Goal: Contribute content

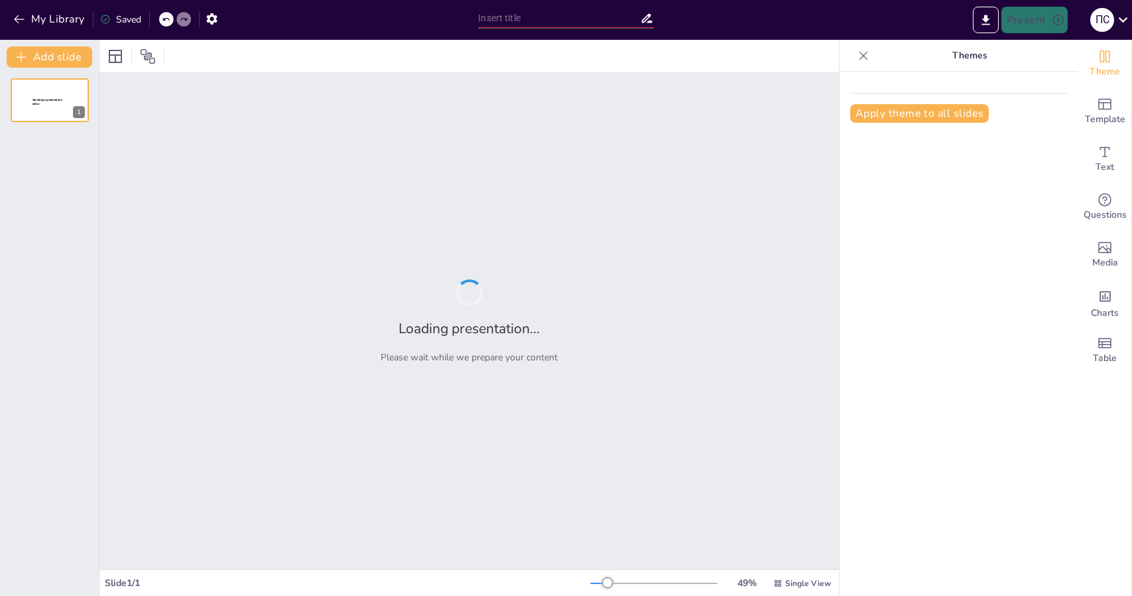
type input "Агроінновації в [GEOGRAPHIC_DATA] та світі: аналіз ринкових трендів"
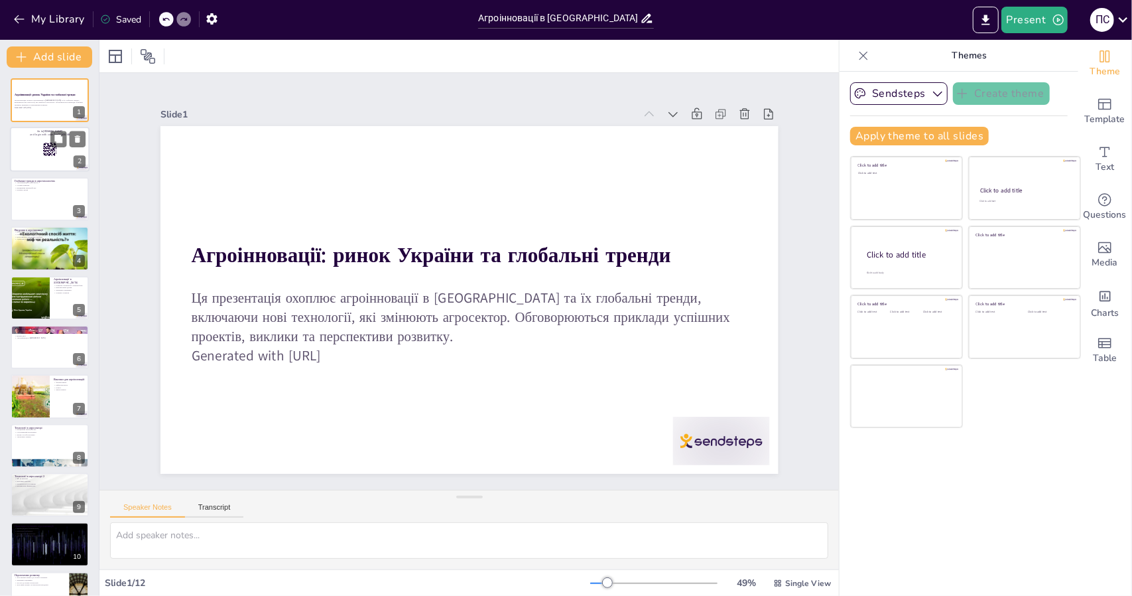
click at [26, 159] on div at bounding box center [50, 149] width 80 height 45
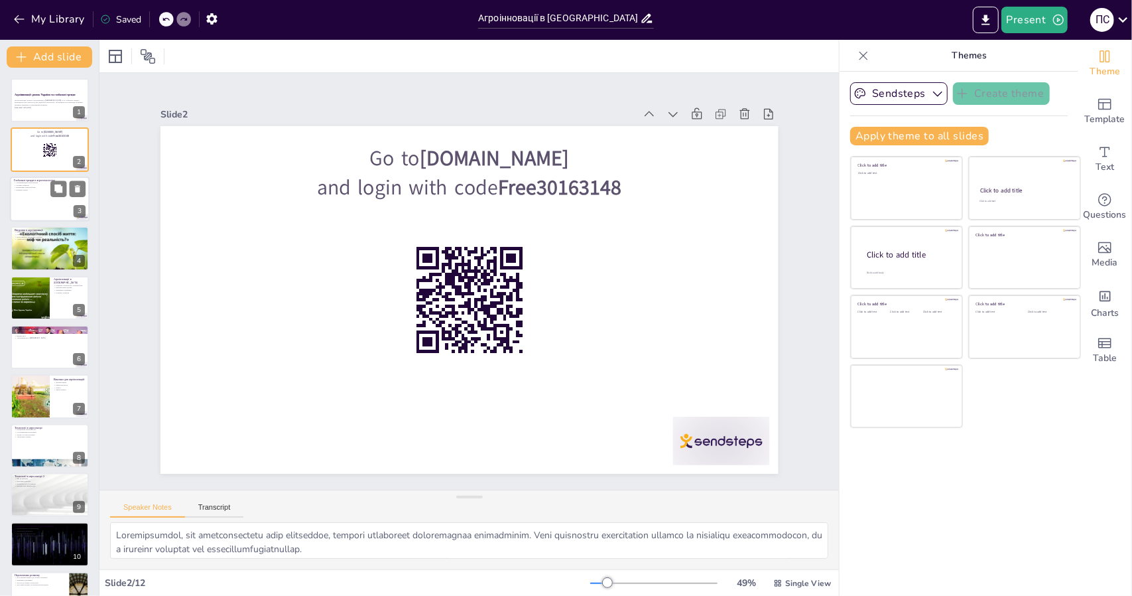
click at [32, 201] on div at bounding box center [50, 198] width 80 height 45
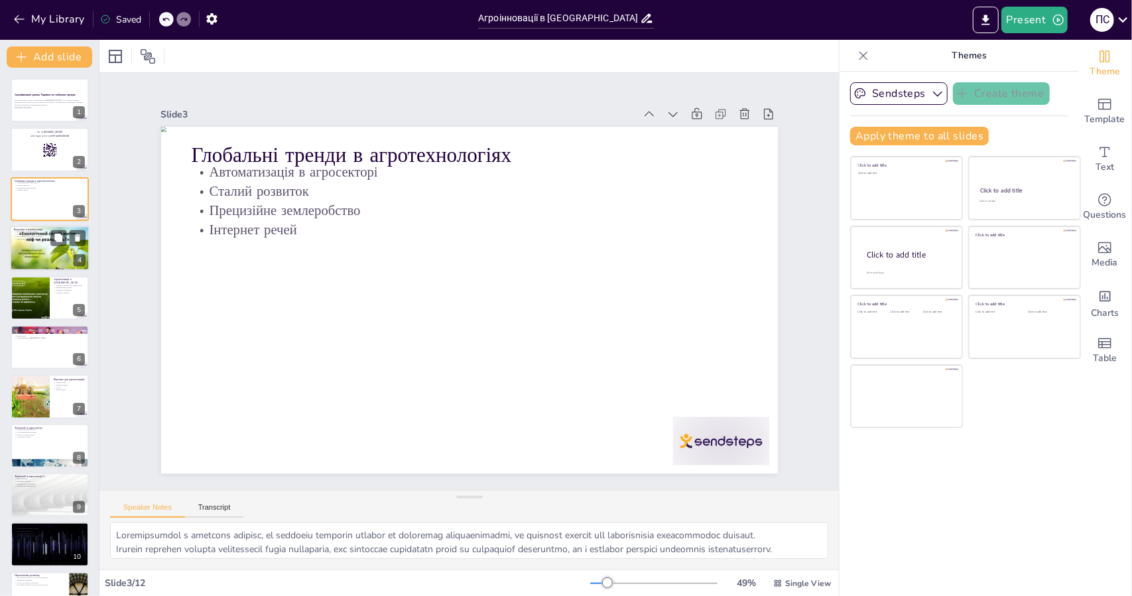
click at [28, 247] on div at bounding box center [50, 248] width 80 height 60
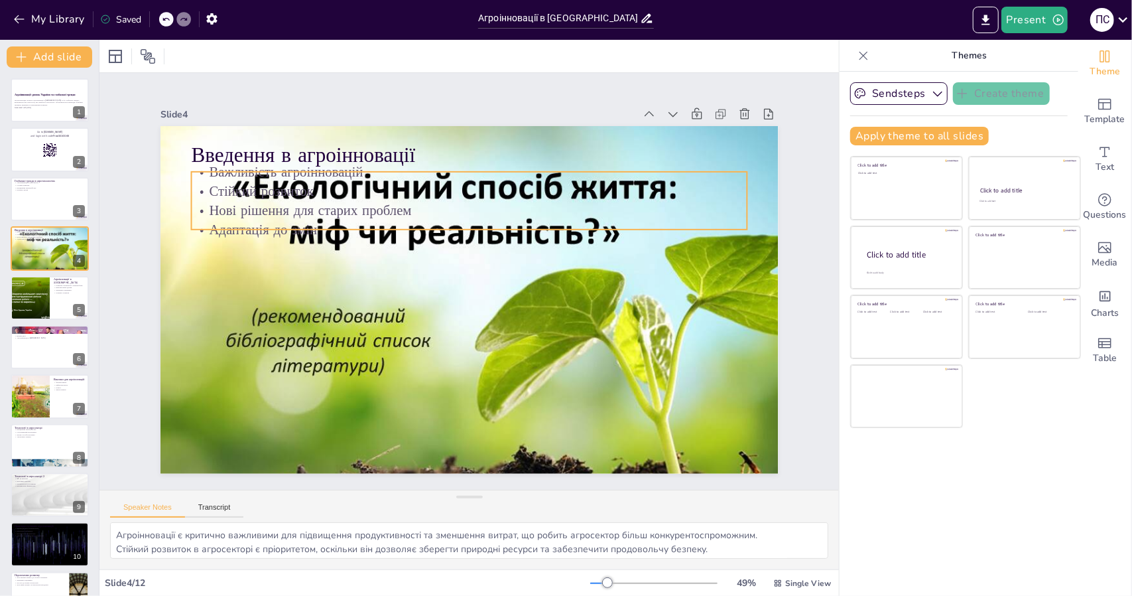
click at [433, 206] on p "Нові рішення для старих проблем" at bounding box center [476, 210] width 555 height 77
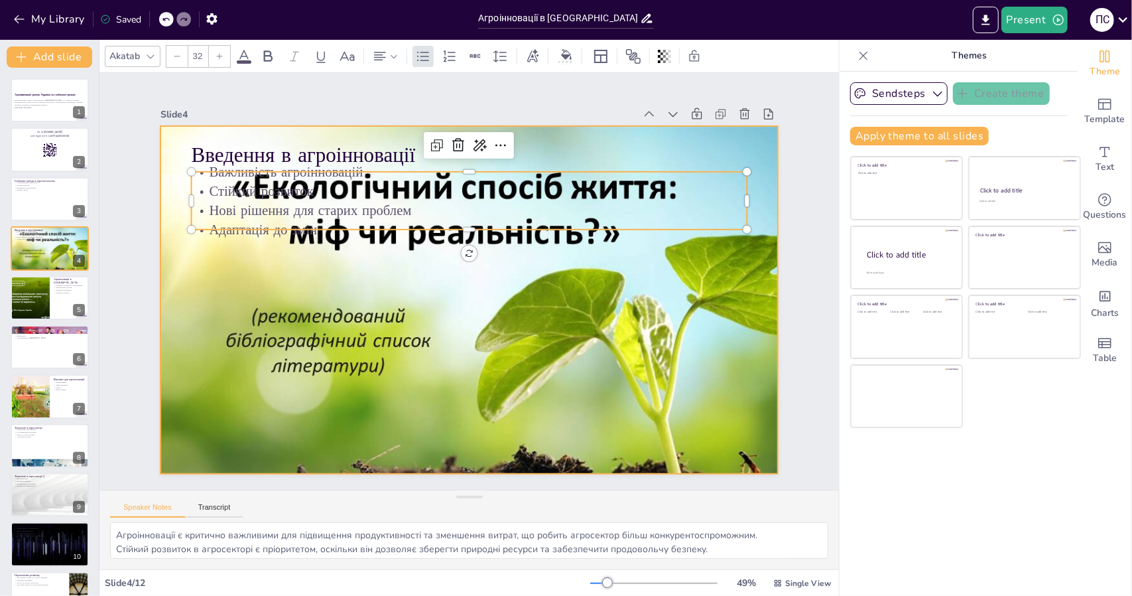
click at [368, 244] on div at bounding box center [463, 299] width 731 height 632
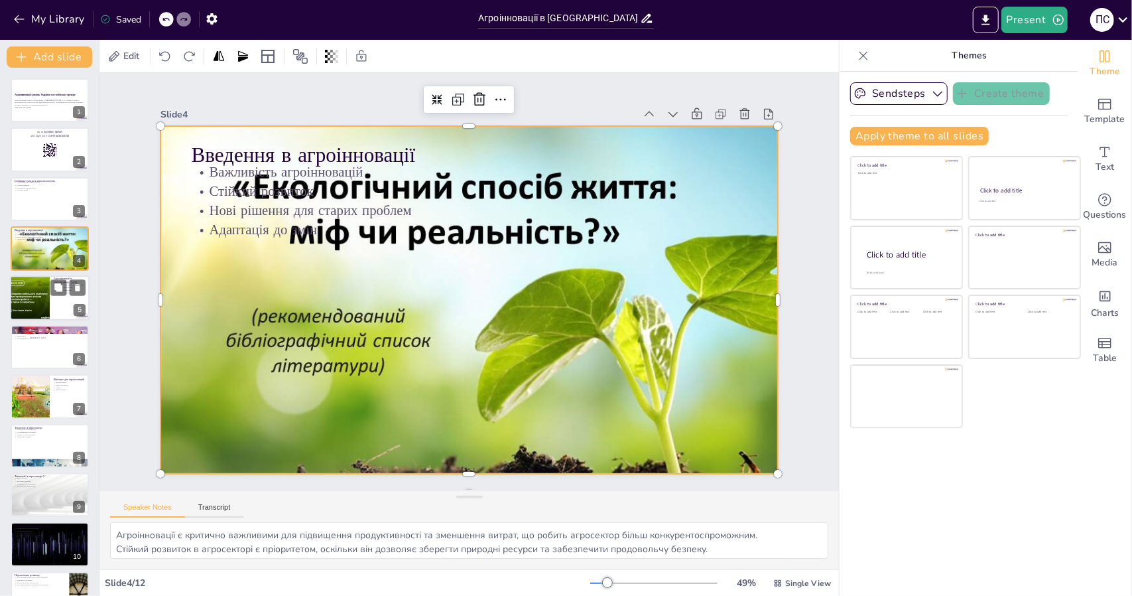
click at [33, 293] on div at bounding box center [29, 297] width 45 height 45
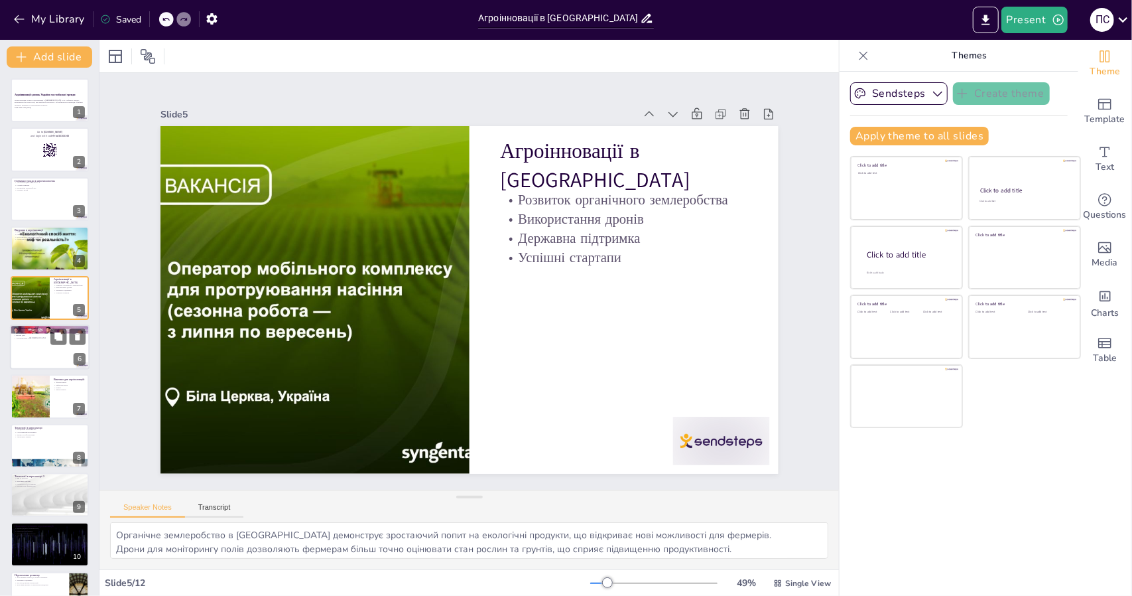
click at [29, 354] on div at bounding box center [50, 346] width 80 height 45
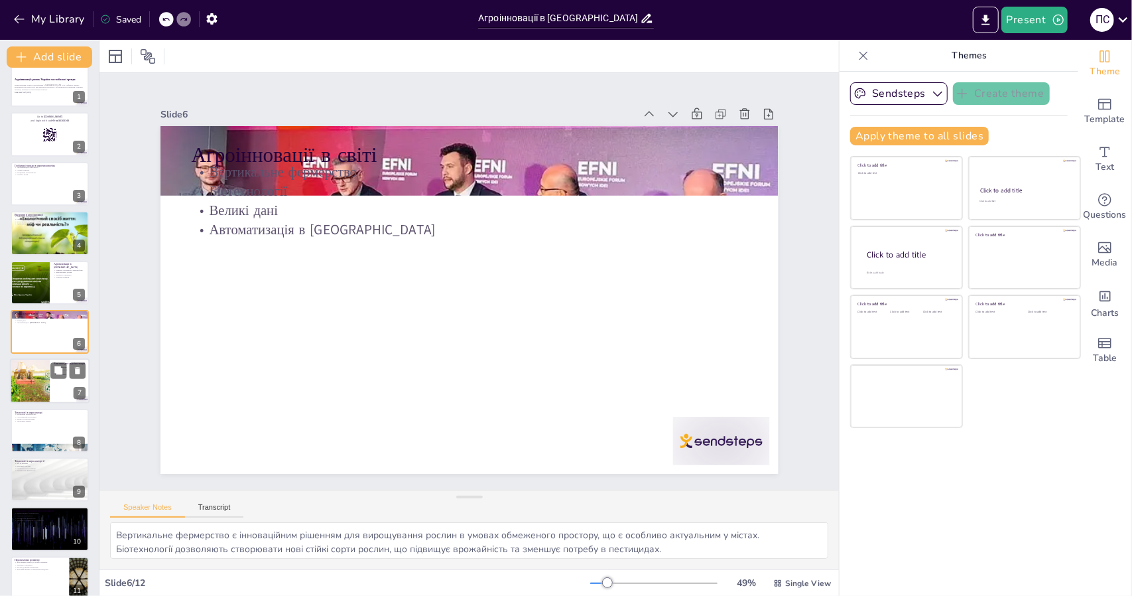
click at [30, 379] on div at bounding box center [30, 381] width 80 height 45
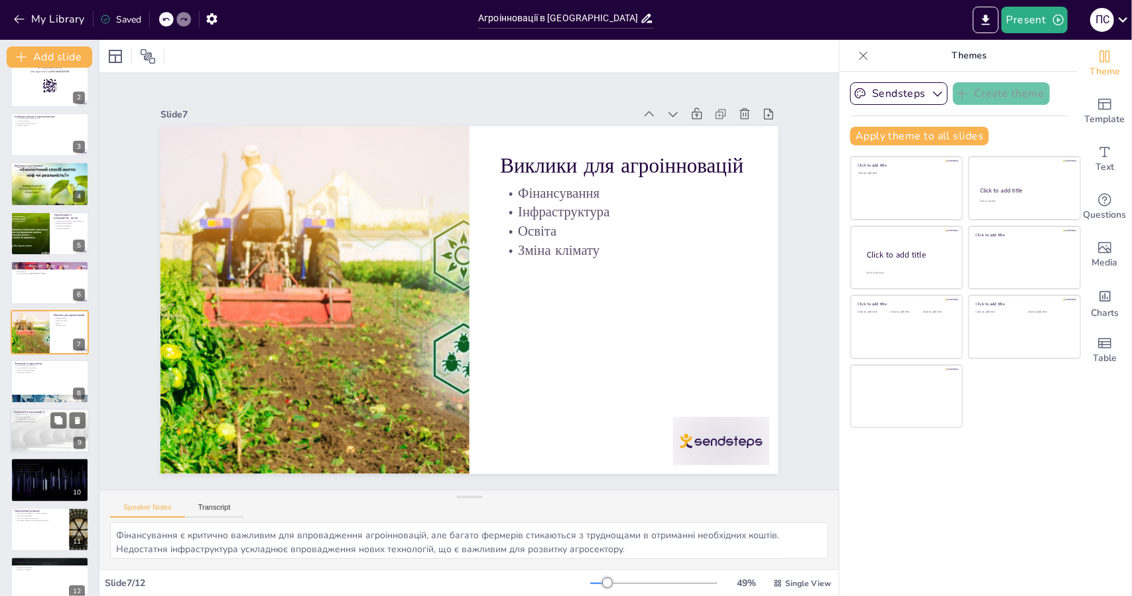
click at [31, 424] on div at bounding box center [50, 430] width 80 height 45
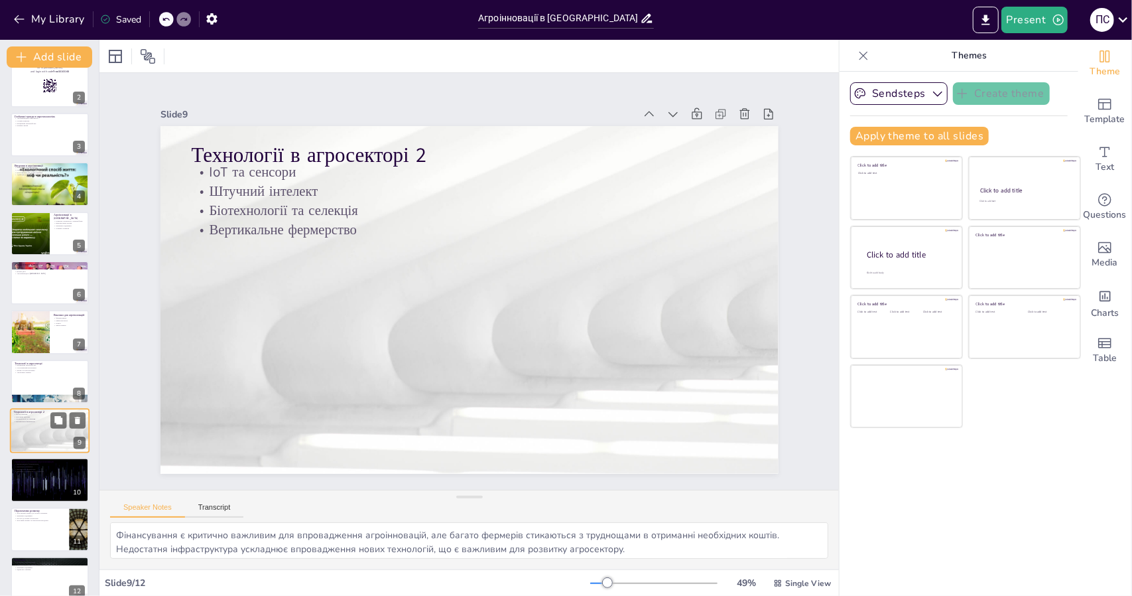
type textarea "Loremipsumdo SiT am consecte adipisci elitsedd eiusmodtem inci u labore etdolor…"
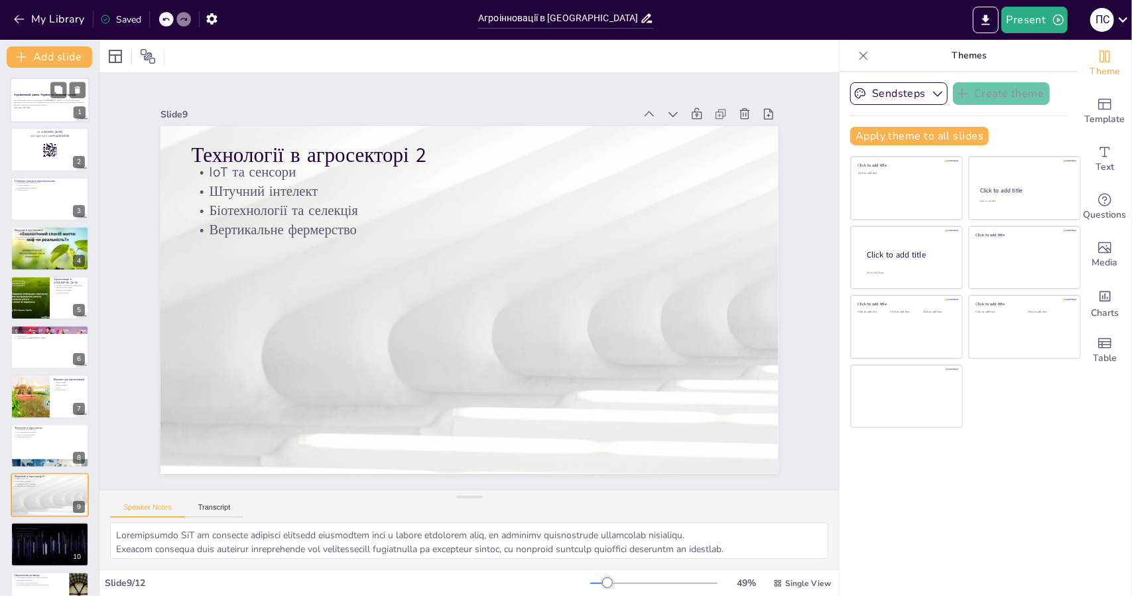
click at [20, 102] on p "Ця презентація охоплює агроінновації в [GEOGRAPHIC_DATA] та їх глобальні тренди…" at bounding box center [50, 102] width 72 height 7
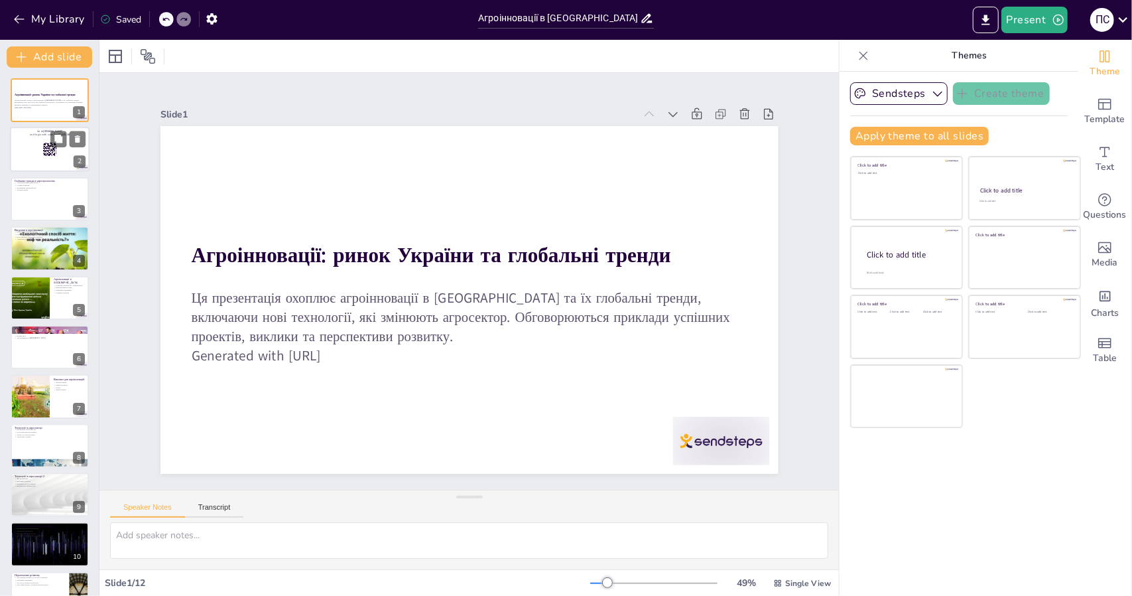
click at [38, 148] on div at bounding box center [50, 149] width 80 height 45
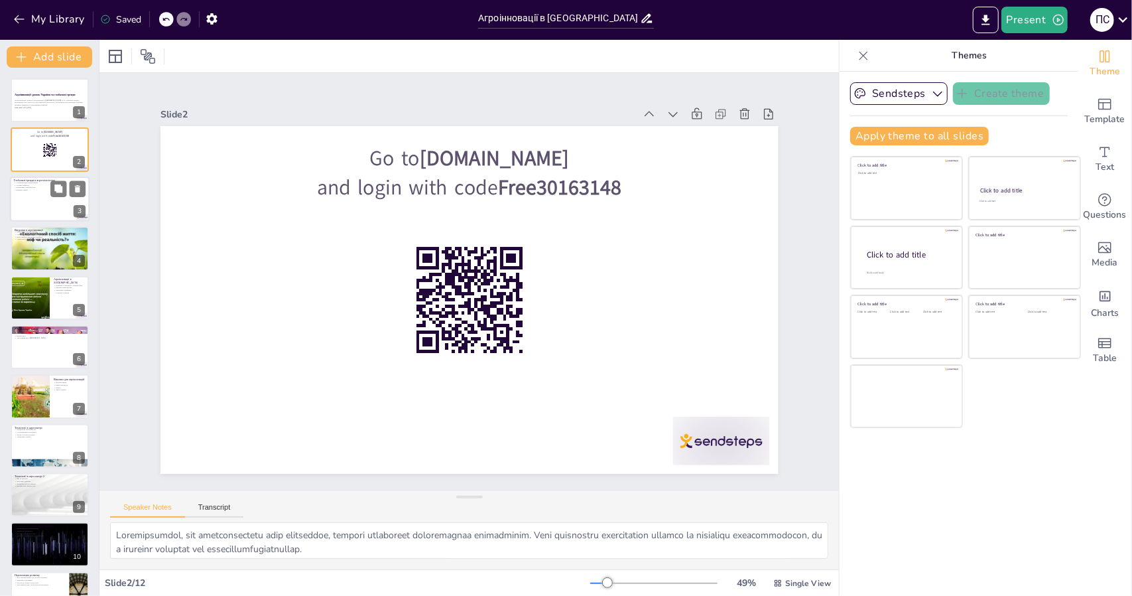
click at [33, 200] on div at bounding box center [50, 198] width 80 height 45
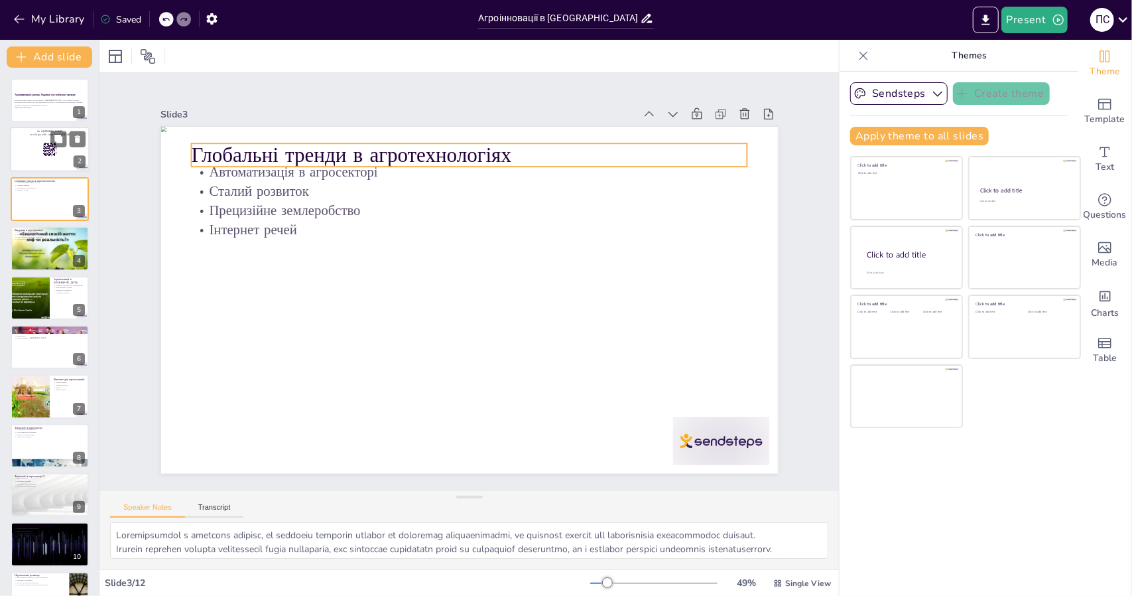
click at [31, 146] on div at bounding box center [50, 149] width 80 height 45
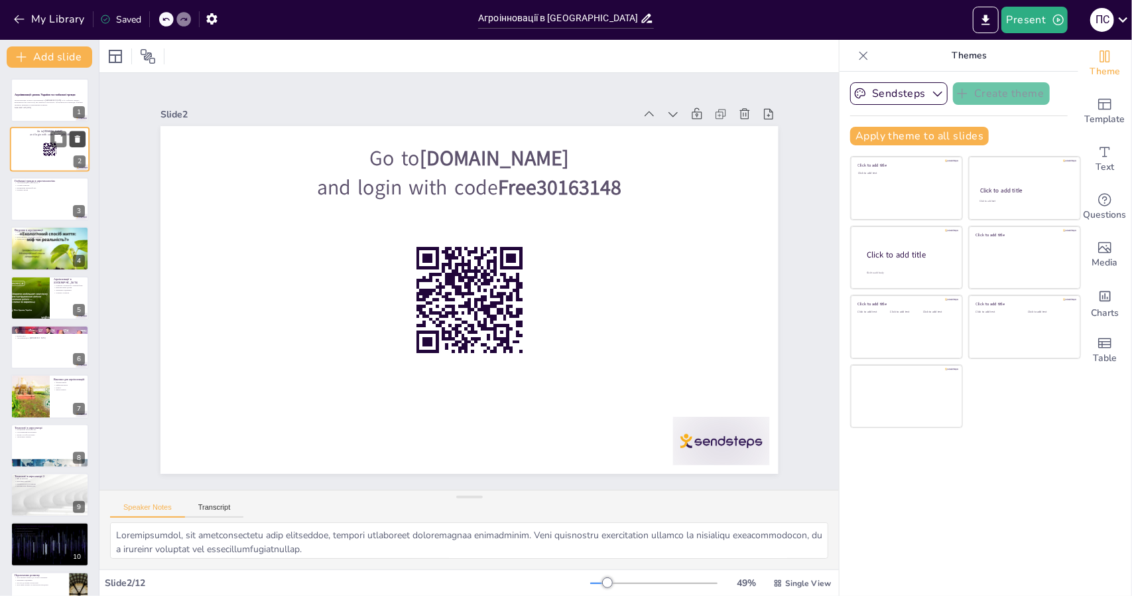
click at [74, 137] on icon at bounding box center [77, 139] width 9 height 9
type textarea "Loremipsumdol s ametcons adipisc, el seddoeiu temporin utlabor et doloremag ali…"
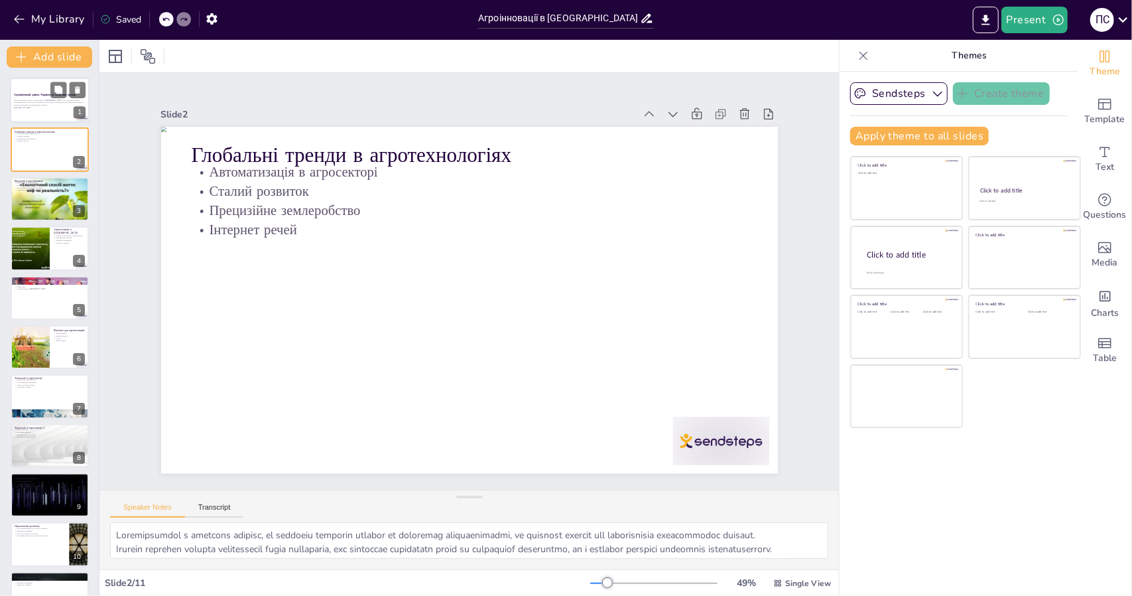
click at [22, 98] on div "Ця презентація охоплює агроінновації в [GEOGRAPHIC_DATA] та їх глобальні тренди…" at bounding box center [50, 103] width 72 height 11
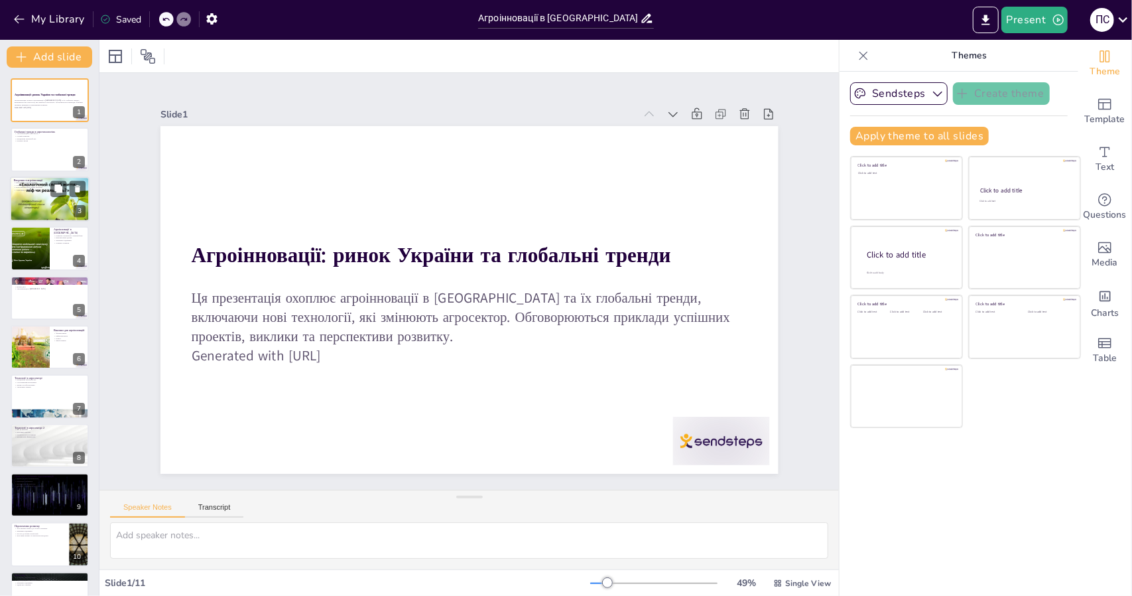
click at [34, 205] on div at bounding box center [50, 199] width 80 height 60
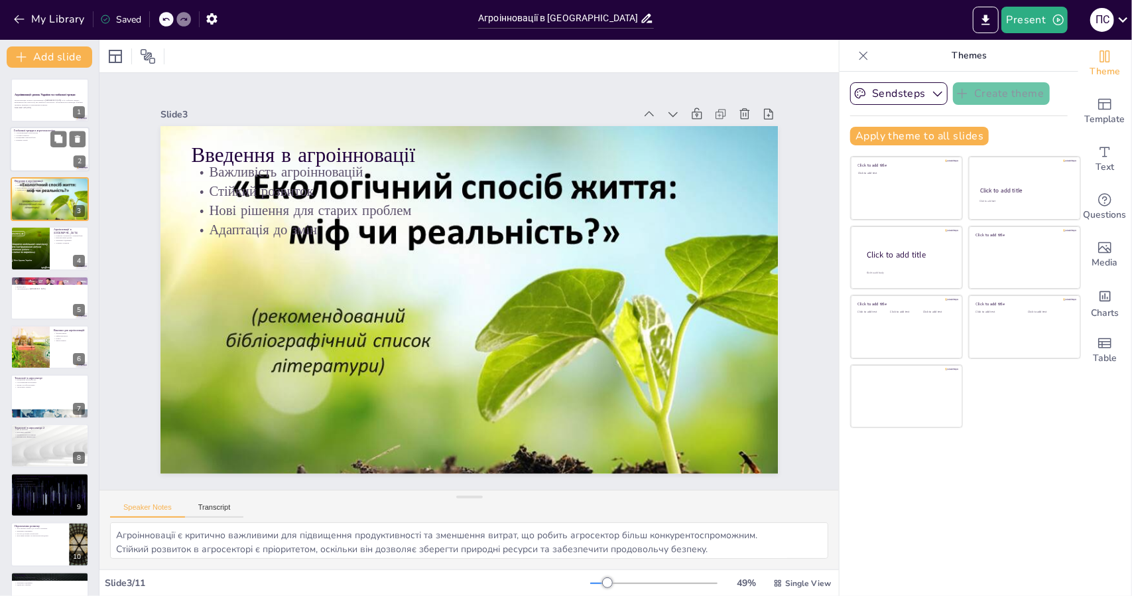
click at [27, 147] on div at bounding box center [50, 149] width 80 height 45
type textarea "Loremipsumdol s ametcons adipisc, el seddoeiu temporin utlabor et doloremag ali…"
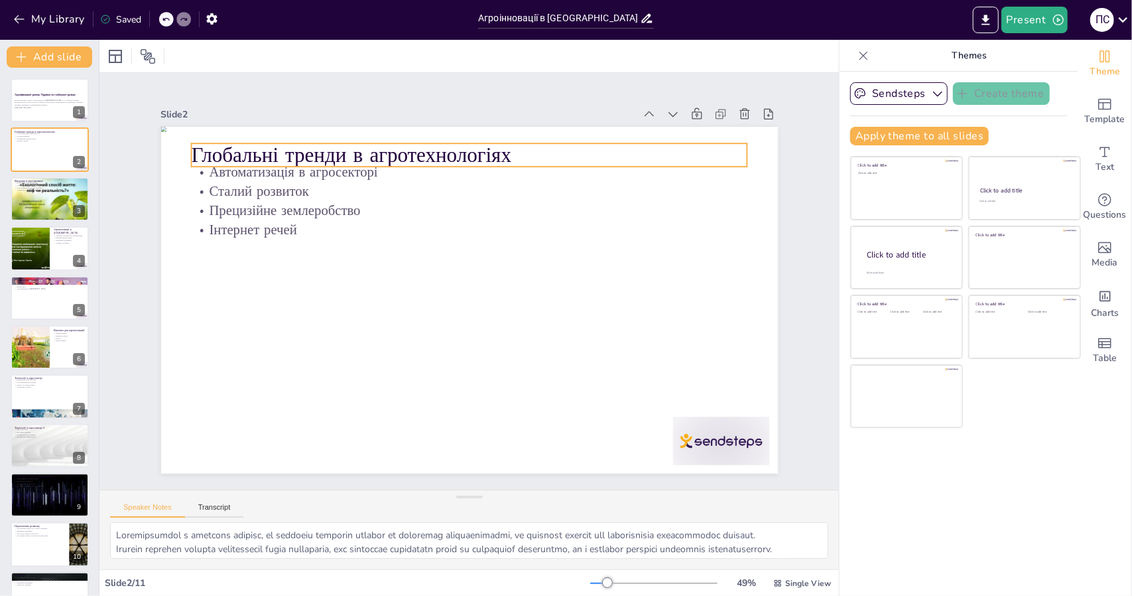
click at [503, 151] on p "Глобальні тренди в агротехнологіях" at bounding box center [508, 161] width 538 height 199
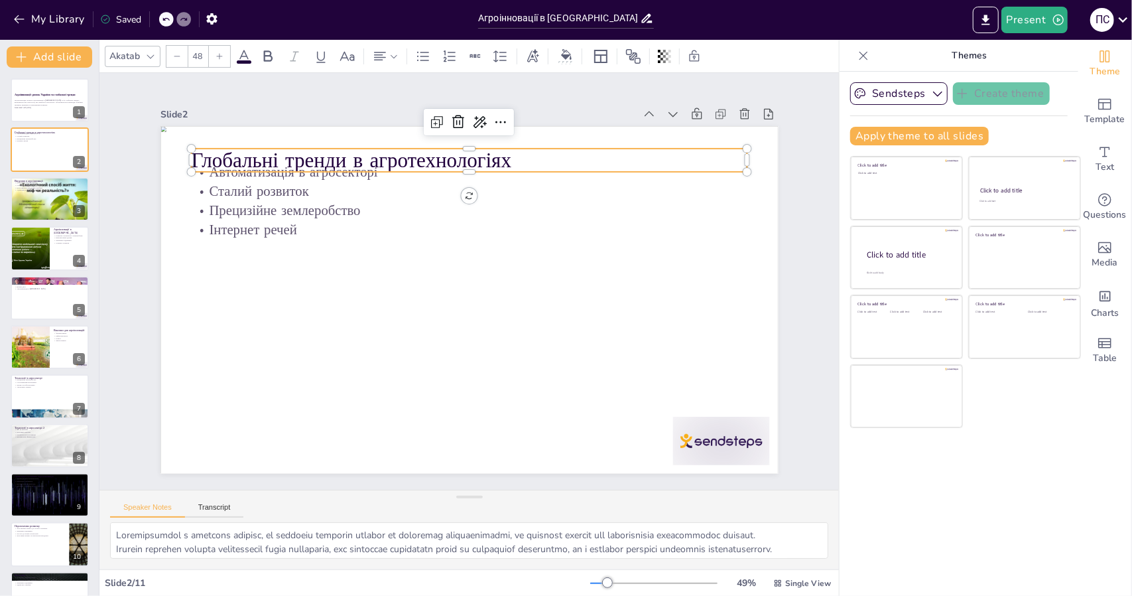
click at [503, 151] on p "Глобальні тренди в агротехнологіях" at bounding box center [495, 163] width 550 height 144
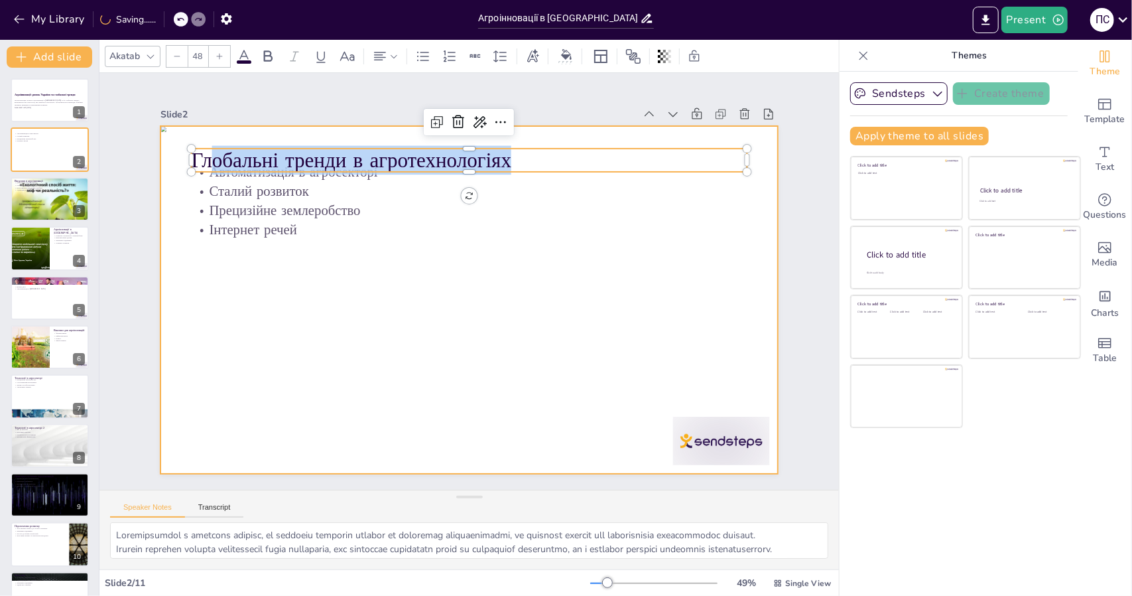
drag, startPoint x: 447, startPoint y: 153, endPoint x: 169, endPoint y: 147, distance: 278.0
click at [169, 147] on div "Автоматизація в агросекторі Сталий розвиток Прецизійне землеробство Інтернет ре…" at bounding box center [465, 299] width 677 height 468
